Goal: Task Accomplishment & Management: Manage account settings

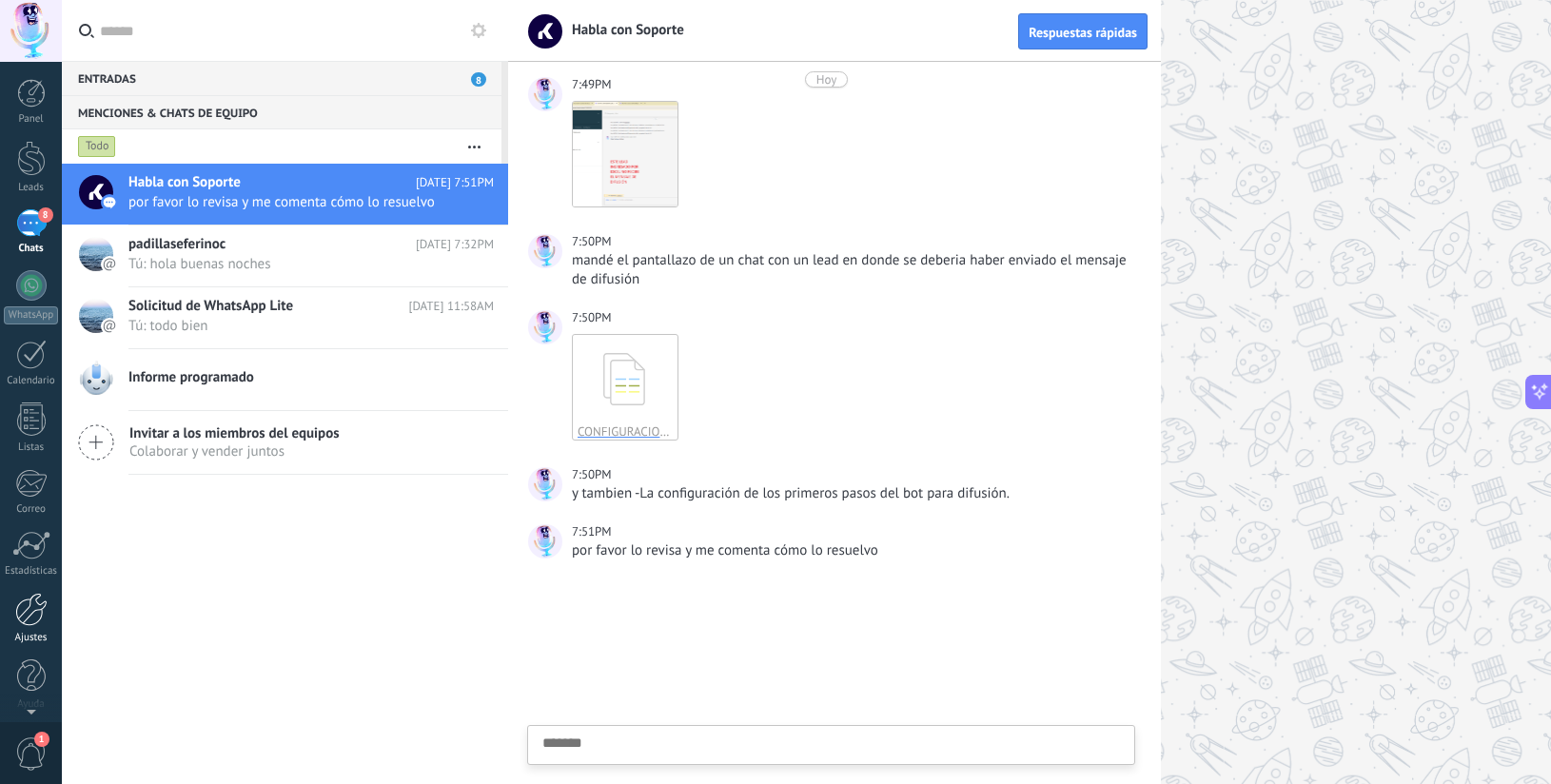
click at [18, 613] on div at bounding box center [31, 609] width 32 height 33
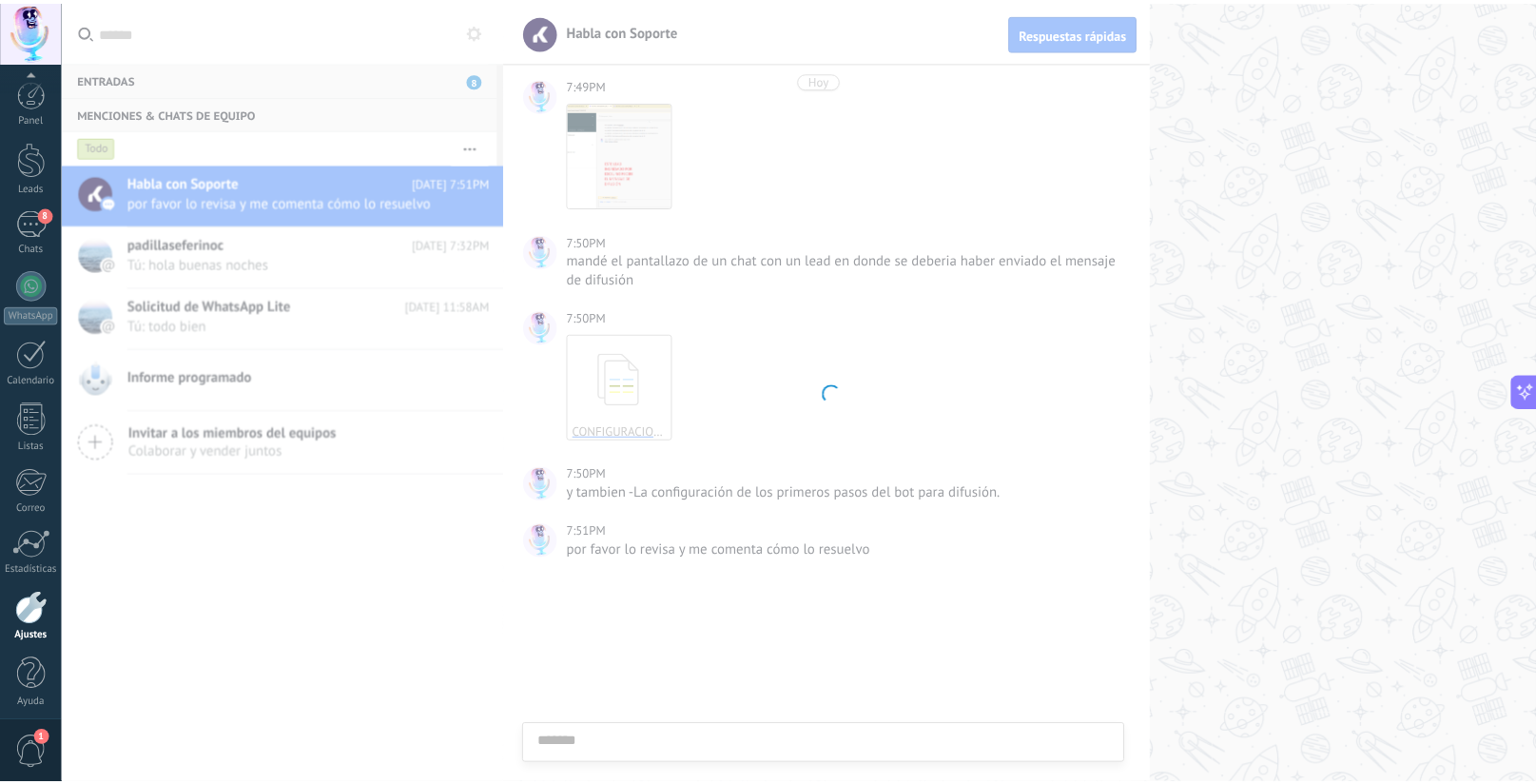
scroll to position [8, 0]
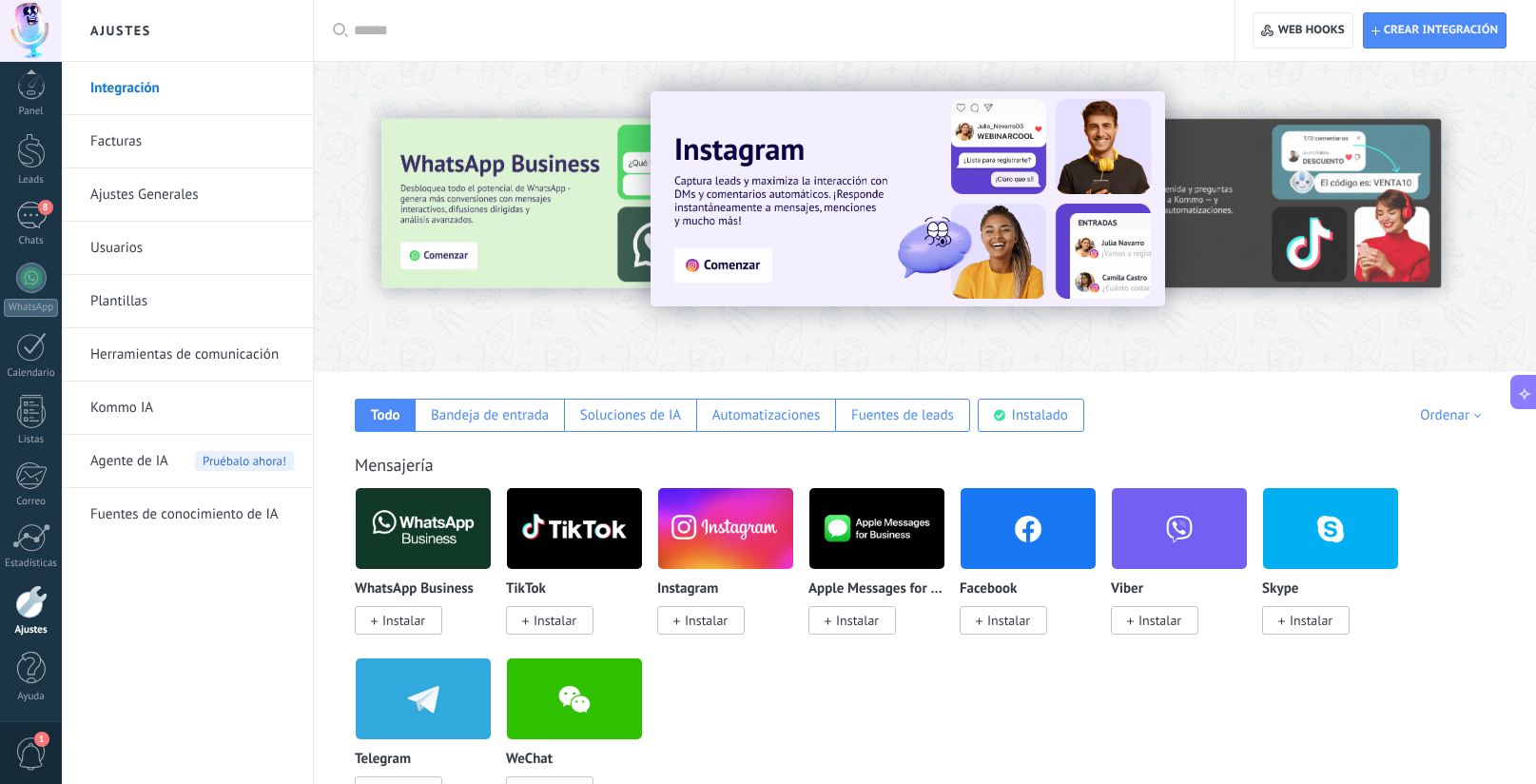
click at [187, 355] on link "Herramientas de comunicación" at bounding box center [192, 355] width 203 height 53
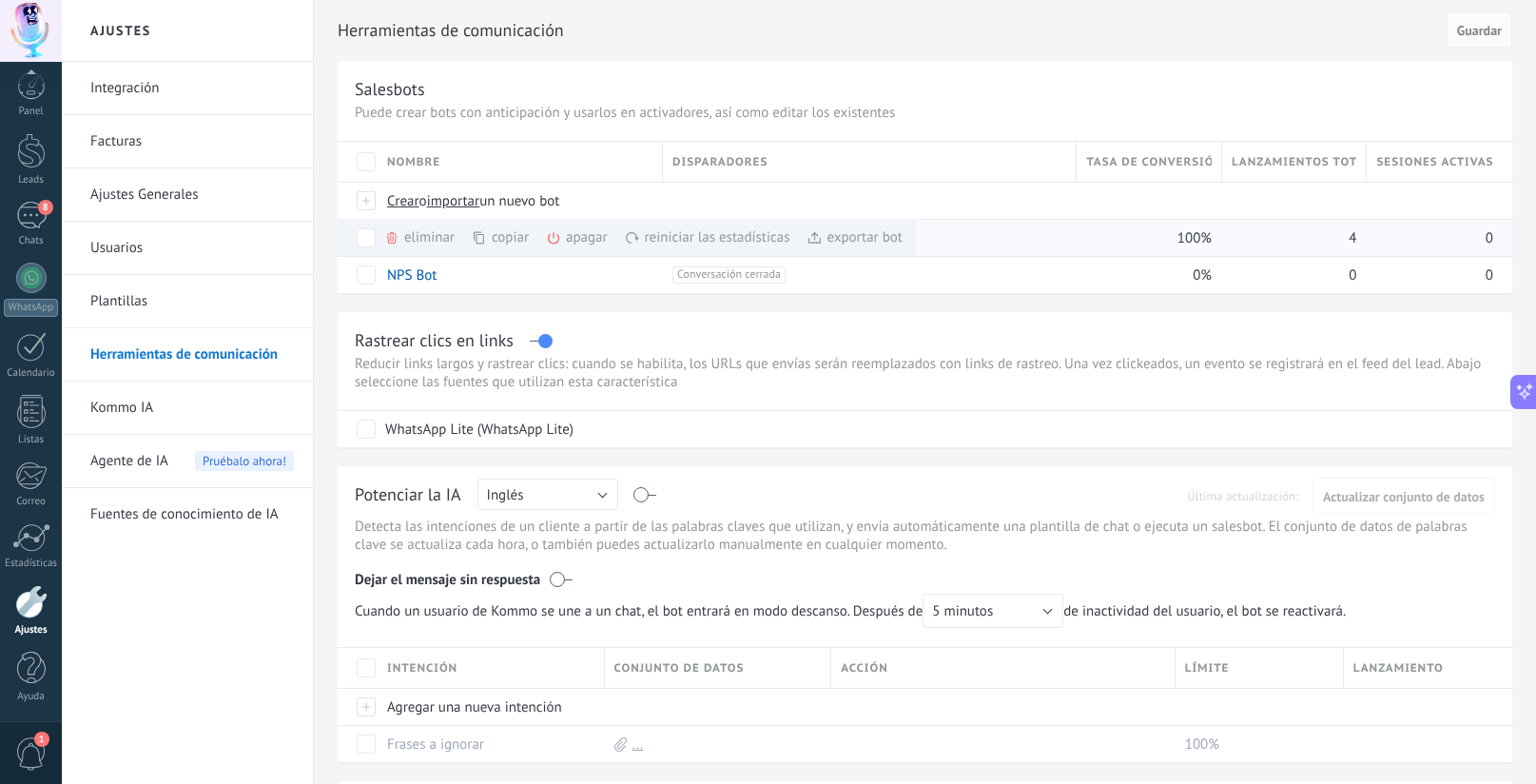
click at [410, 238] on div "eliminar màs" at bounding box center [452, 238] width 135 height 37
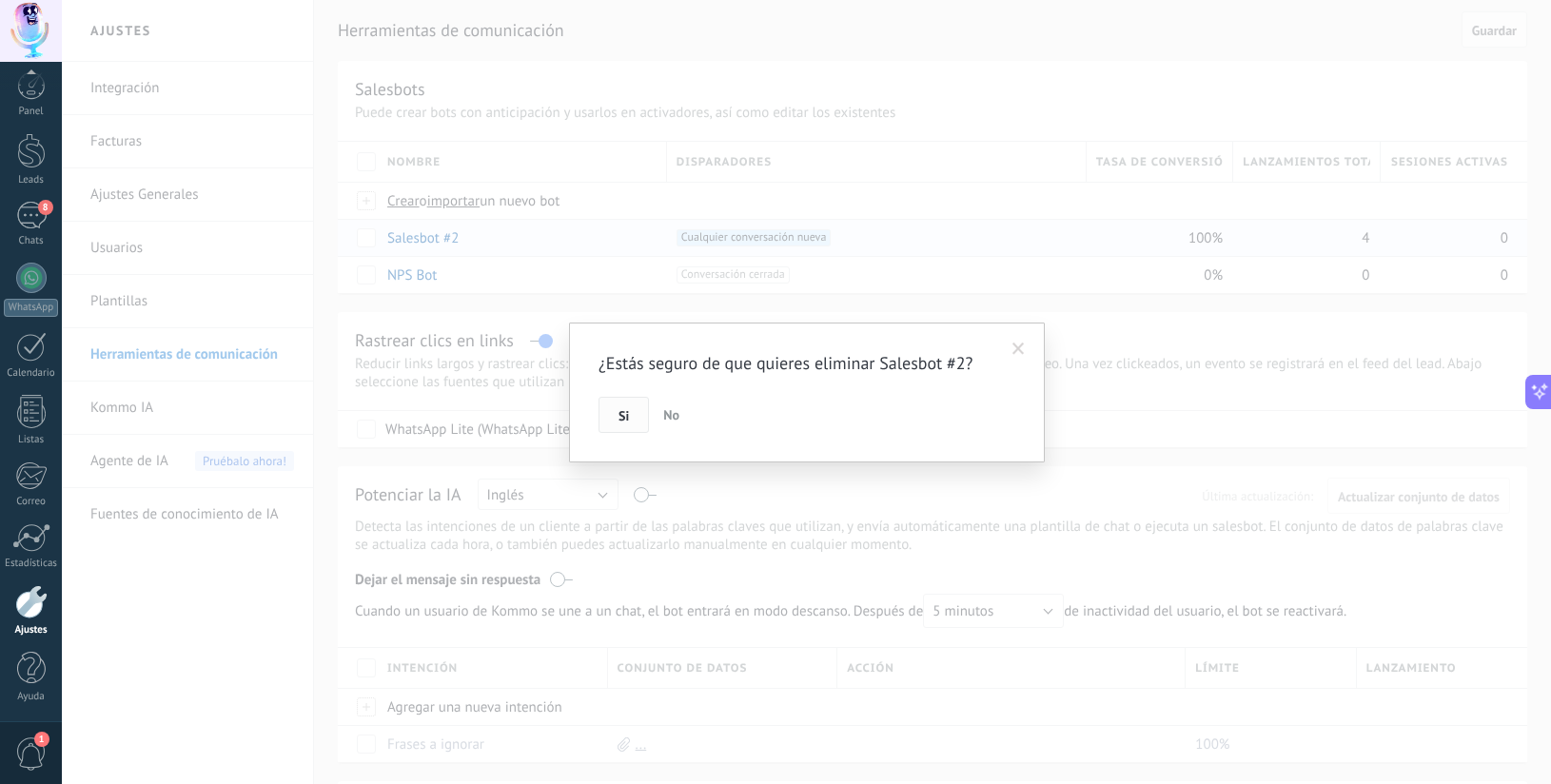
click at [625, 415] on span "Si" at bounding box center [623, 415] width 11 height 14
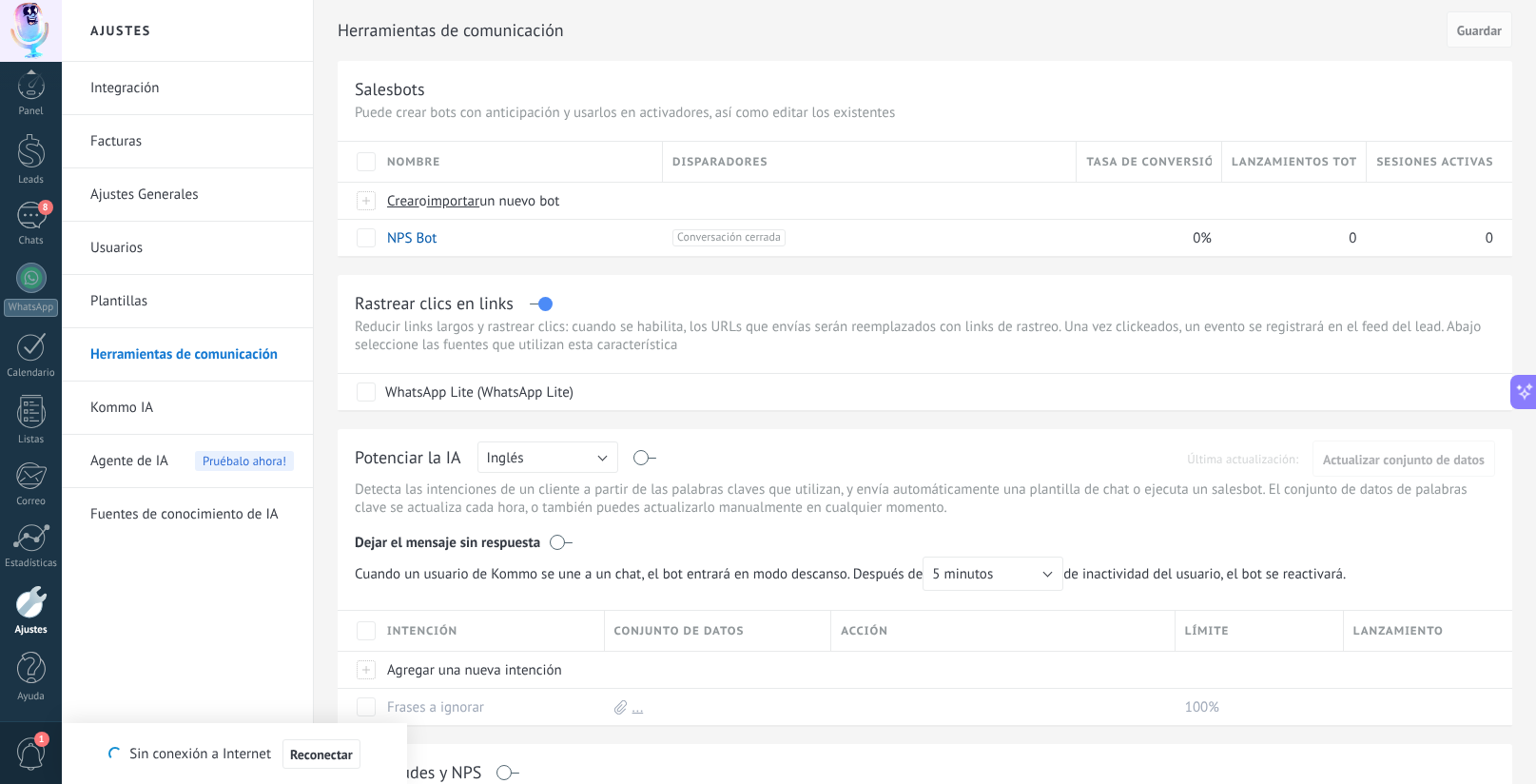
type textarea "*******"
